Goal: Task Accomplishment & Management: Manage account settings

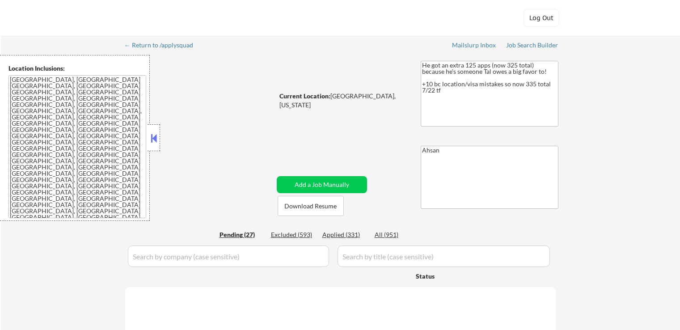
select select ""pending""
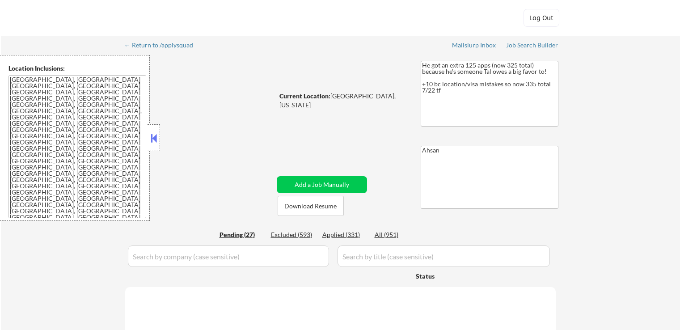
select select ""pending""
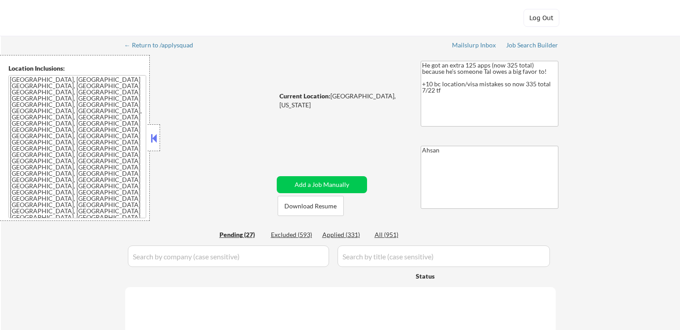
select select ""pending""
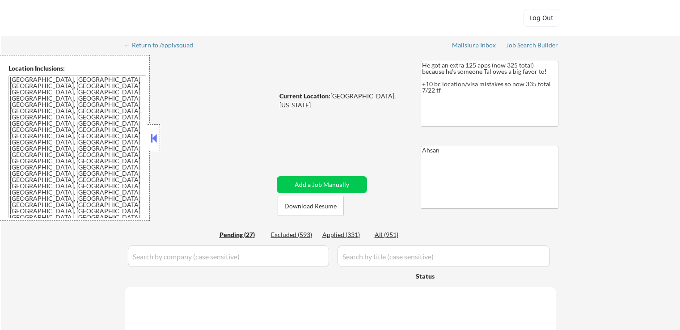
select select ""pending""
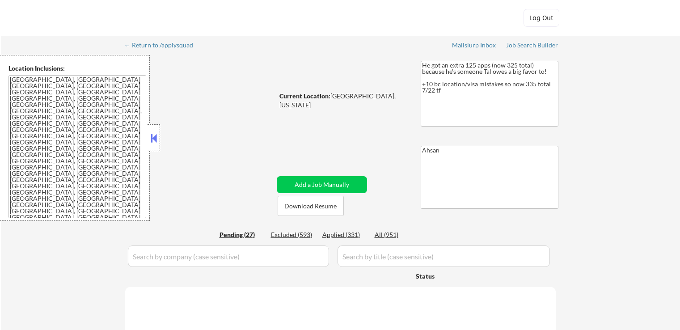
select select ""pending""
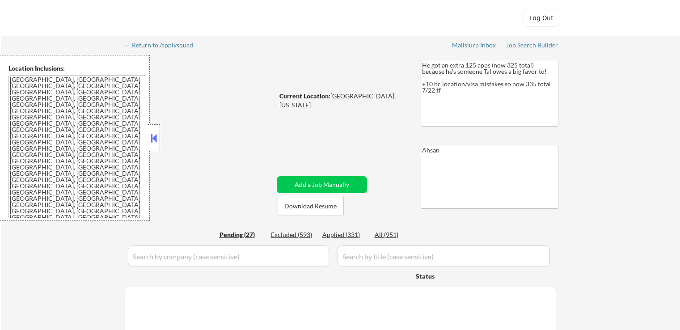
select select ""pending""
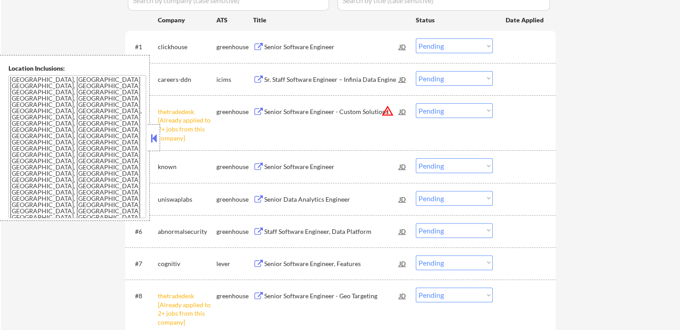
scroll to position [313, 0]
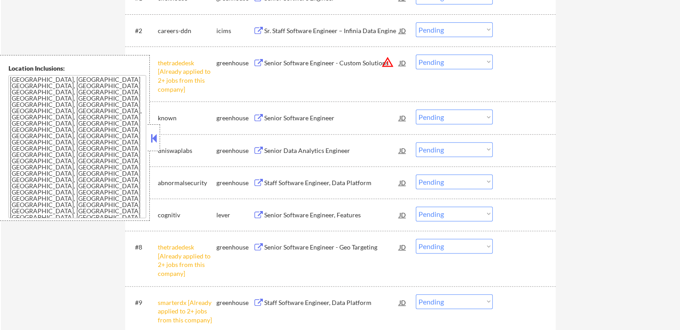
click at [444, 56] on select "Choose an option... Pending Applied Excluded (Questions) Excluded (Expired) Exc…" at bounding box center [454, 62] width 77 height 15
click at [416, 55] on select "Choose an option... Pending Applied Excluded (Questions) Excluded (Expired) Exc…" at bounding box center [454, 62] width 77 height 15
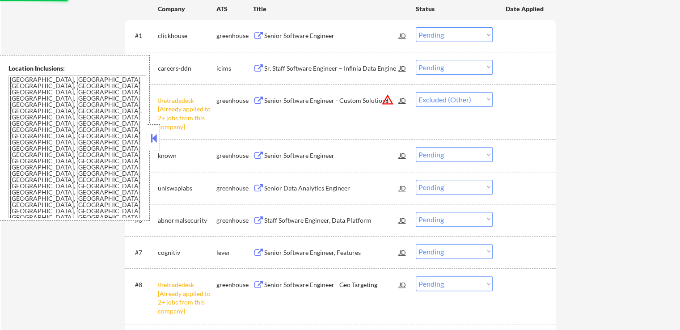
scroll to position [224, 0]
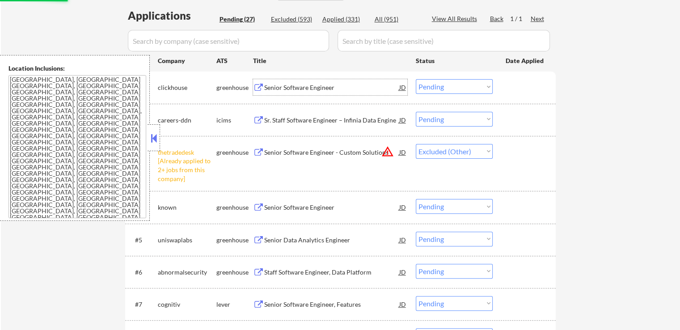
click at [286, 85] on div "Senior Software Engineer" at bounding box center [331, 87] width 135 height 9
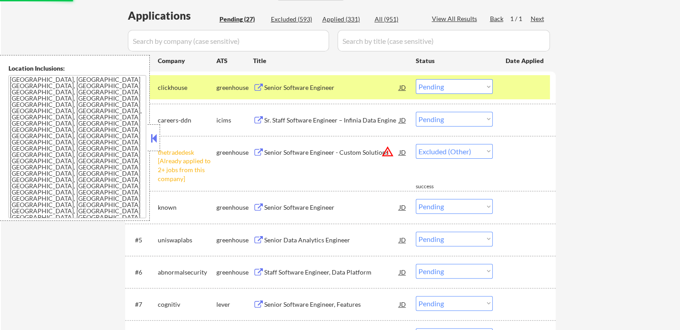
select select ""pending""
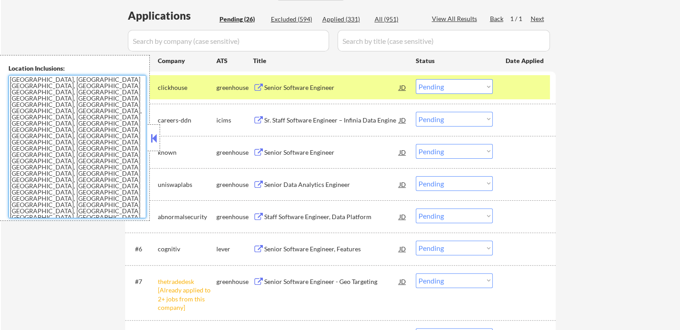
drag, startPoint x: 99, startPoint y: 165, endPoint x: 2, endPoint y: 79, distance: 130.2
click at [2, 79] on div "Location Inclusions: [GEOGRAPHIC_DATA], [GEOGRAPHIC_DATA] [GEOGRAPHIC_DATA], [G…" at bounding box center [75, 138] width 150 height 166
drag, startPoint x: 460, startPoint y: 85, endPoint x: 463, endPoint y: 90, distance: 6.8
click at [460, 85] on select "Choose an option... Pending Applied Excluded (Questions) Excluded (Expired) Exc…" at bounding box center [454, 86] width 77 height 15
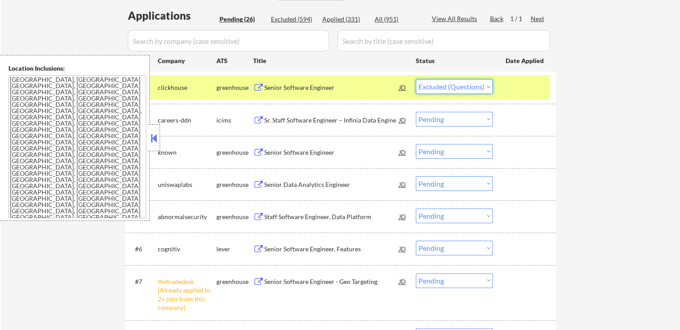
click at [416, 79] on select "Choose an option... Pending Applied Excluded (Questions) Excluded (Expired) Exc…" at bounding box center [454, 86] width 77 height 15
click at [277, 153] on div "Senior Software Engineer" at bounding box center [331, 152] width 135 height 9
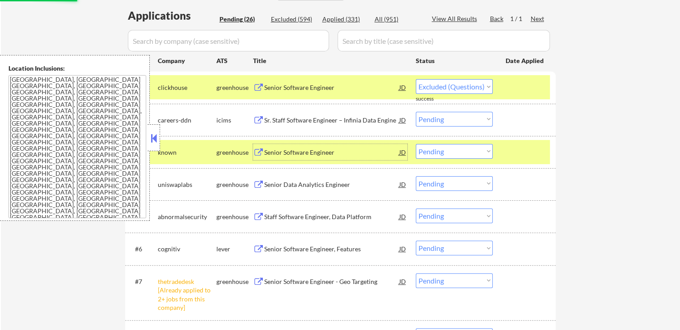
select select ""pending""
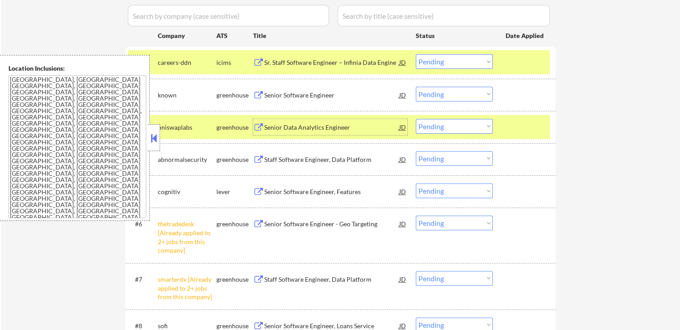
scroll to position [268, 0]
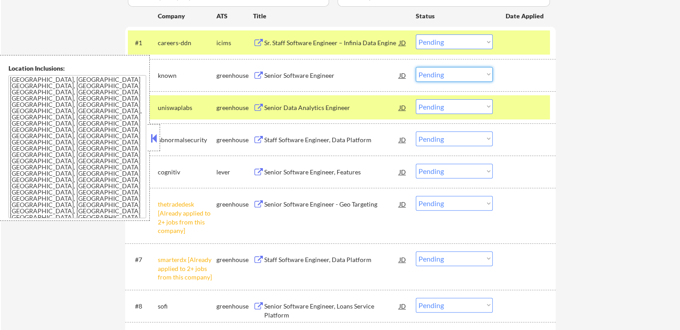
click at [460, 76] on select "Choose an option... Pending Applied Excluded (Questions) Excluded (Expired) Exc…" at bounding box center [454, 74] width 77 height 15
click at [416, 67] on select "Choose an option... Pending Applied Excluded (Questions) Excluded (Expired) Exc…" at bounding box center [454, 74] width 77 height 15
click at [333, 108] on div "Senior Data Analytics Engineer" at bounding box center [331, 107] width 135 height 9
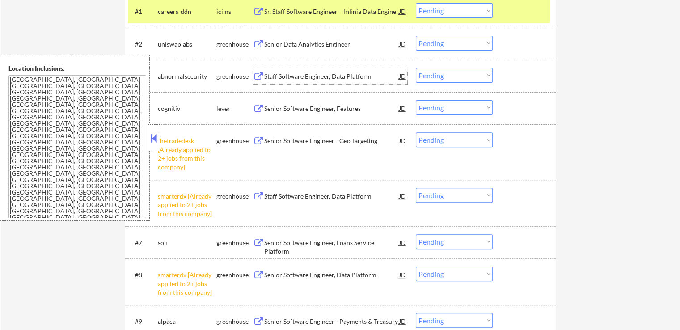
scroll to position [313, 0]
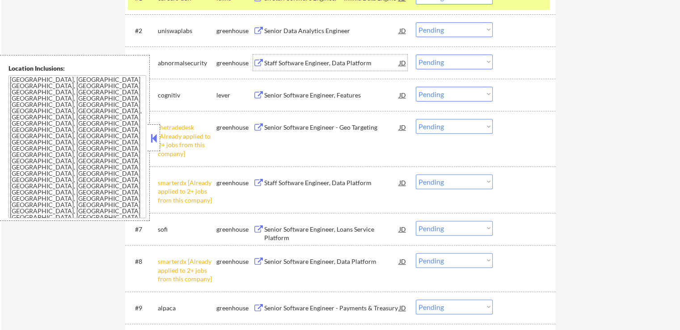
click at [438, 30] on select "Choose an option... Pending Applied Excluded (Questions) Excluded (Expired) Exc…" at bounding box center [454, 29] width 77 height 15
click at [416, 22] on select "Choose an option... Pending Applied Excluded (Questions) Excluded (Expired) Exc…" at bounding box center [454, 29] width 77 height 15
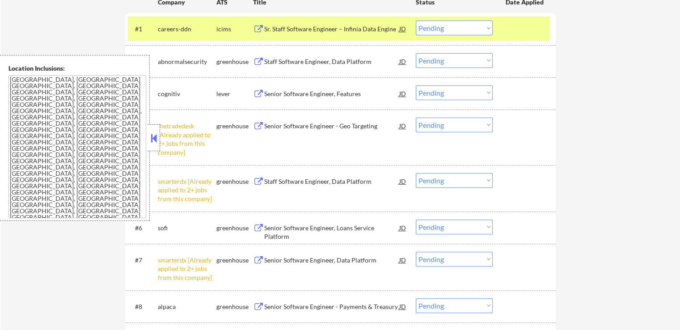
scroll to position [268, 0]
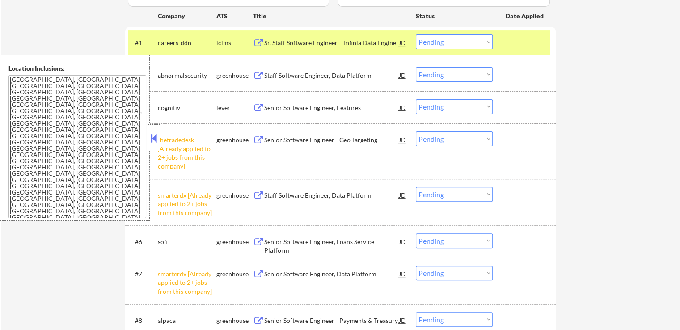
click at [292, 78] on div "Staff Software Engineer, Data Platform" at bounding box center [331, 75] width 135 height 9
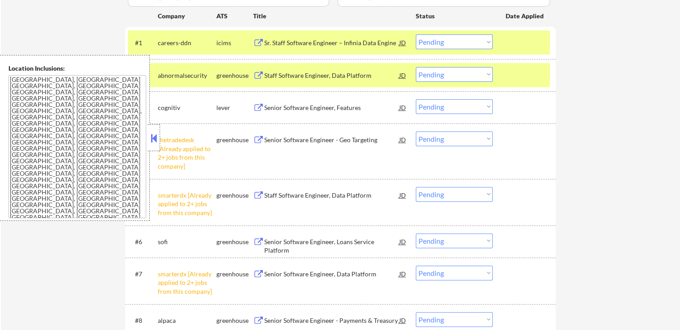
click at [292, 108] on div "Senior Software Engineer, Features" at bounding box center [331, 107] width 135 height 9
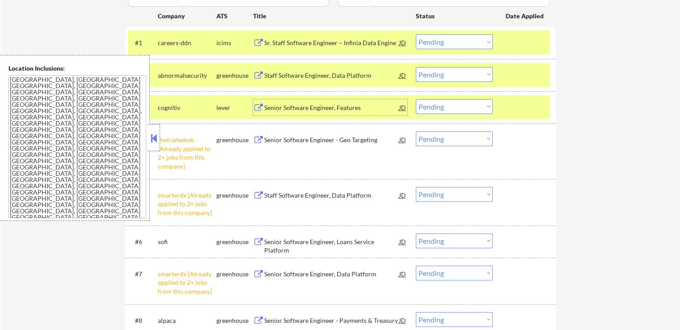
click at [446, 76] on select "Choose an option... Pending Applied Excluded (Questions) Excluded (Expired) Exc…" at bounding box center [454, 74] width 77 height 15
click at [416, 67] on select "Choose an option... Pending Applied Excluded (Questions) Excluded (Expired) Exc…" at bounding box center [454, 74] width 77 height 15
select select ""pending""
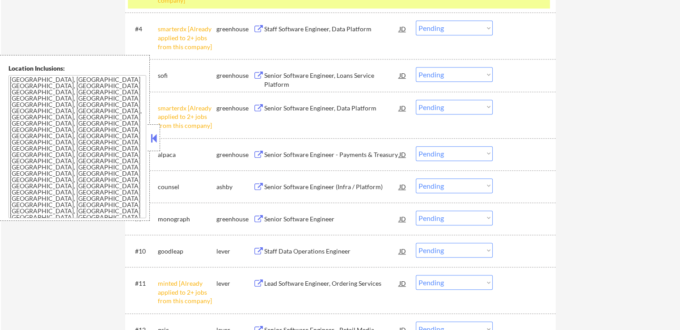
scroll to position [403, 0]
click at [442, 101] on select "Choose an option... Pending Applied Excluded (Questions) Excluded (Expired) Exc…" at bounding box center [454, 106] width 77 height 15
select select ""excluded__other_""
click at [416, 99] on select "Choose an option... Pending Applied Excluded (Questions) Excluded (Expired) Exc…" at bounding box center [454, 106] width 77 height 15
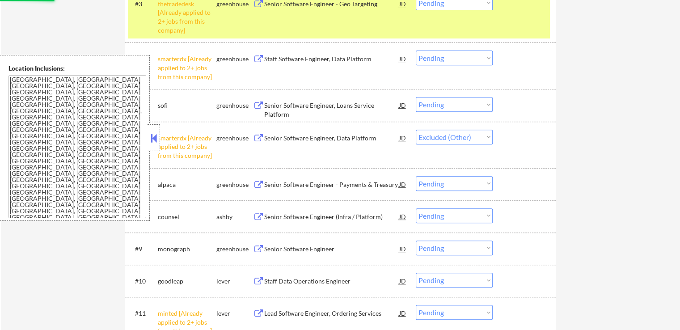
scroll to position [358, 0]
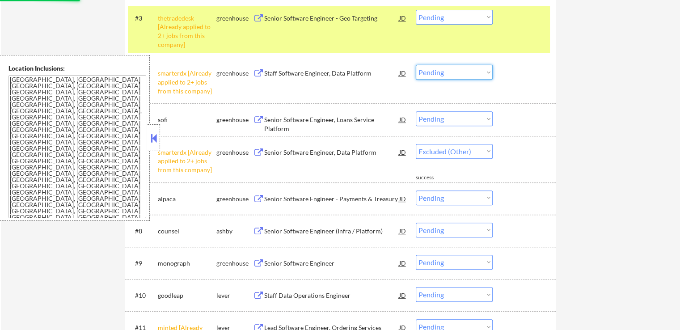
click at [446, 74] on select "Choose an option... Pending Applied Excluded (Questions) Excluded (Expired) Exc…" at bounding box center [454, 72] width 77 height 15
select select ""excluded__other_""
click at [416, 65] on select "Choose an option... Pending Applied Excluded (Questions) Excluded (Expired) Exc…" at bounding box center [454, 72] width 77 height 15
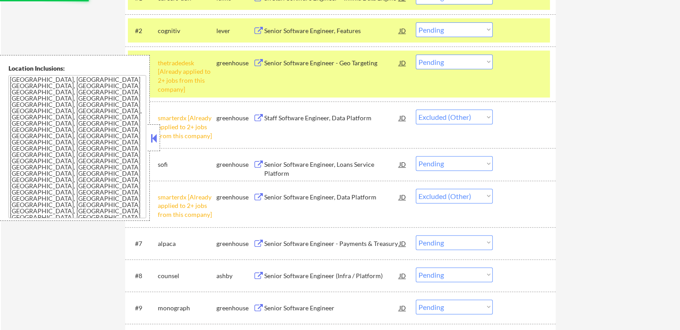
select select ""pending""
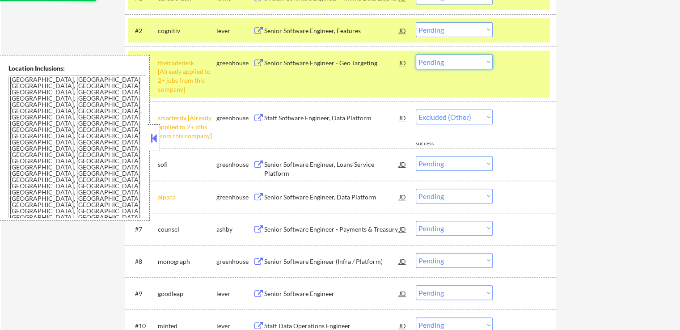
click at [451, 58] on select "Choose an option... Pending Applied Excluded (Questions) Excluded (Expired) Exc…" at bounding box center [454, 62] width 77 height 15
select select ""excluded__other_""
click at [416, 55] on select "Choose an option... Pending Applied Excluded (Questions) Excluded (Expired) Exc…" at bounding box center [454, 62] width 77 height 15
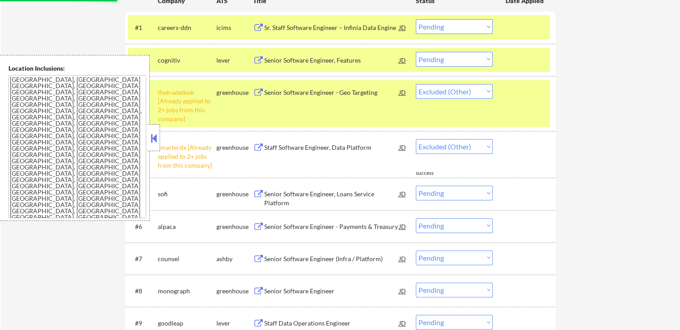
scroll to position [268, 0]
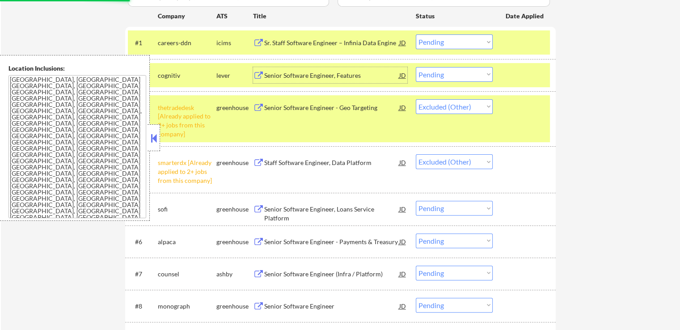
click at [316, 80] on div "Senior Software Engineer, Features" at bounding box center [331, 75] width 135 height 16
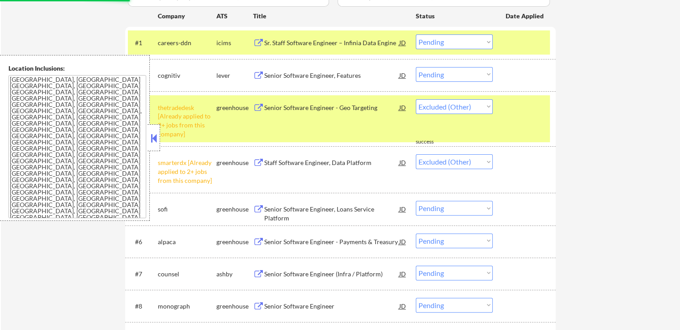
select select ""pending""
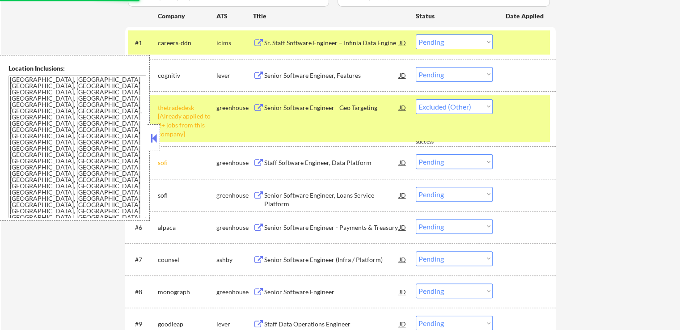
select select ""pending""
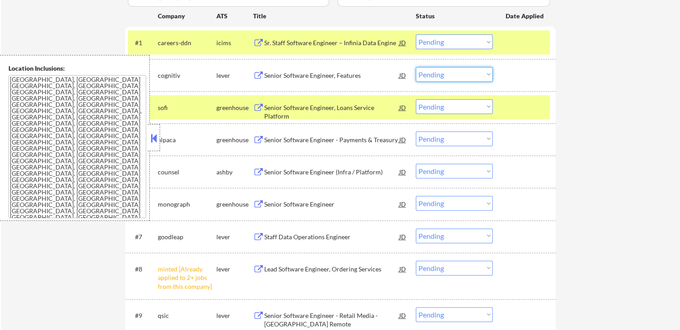
click at [442, 73] on select "Choose an option... Pending Applied Excluded (Questions) Excluded (Expired) Exc…" at bounding box center [454, 74] width 77 height 15
click at [416, 67] on select "Choose an option... Pending Applied Excluded (Questions) Excluded (Expired) Exc…" at bounding box center [454, 74] width 77 height 15
click at [386, 112] on div "Senior Software Engineer, Loans Service Platform" at bounding box center [331, 107] width 135 height 16
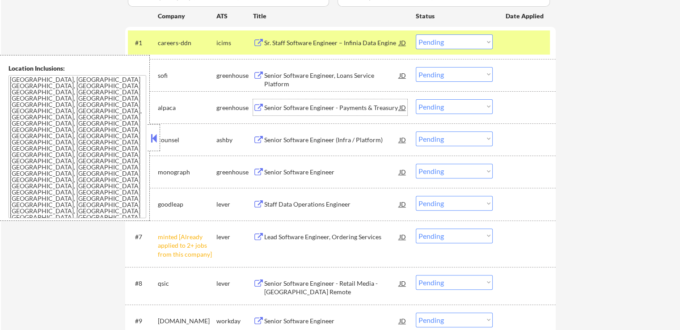
click at [444, 71] on select "Choose an option... Pending Applied Excluded (Questions) Excluded (Expired) Exc…" at bounding box center [454, 74] width 77 height 15
click at [416, 67] on select "Choose an option... Pending Applied Excluded (Questions) Excluded (Expired) Exc…" at bounding box center [454, 74] width 77 height 15
click at [304, 109] on div "Senior Software Engineer - Payments & Treasury" at bounding box center [331, 107] width 135 height 9
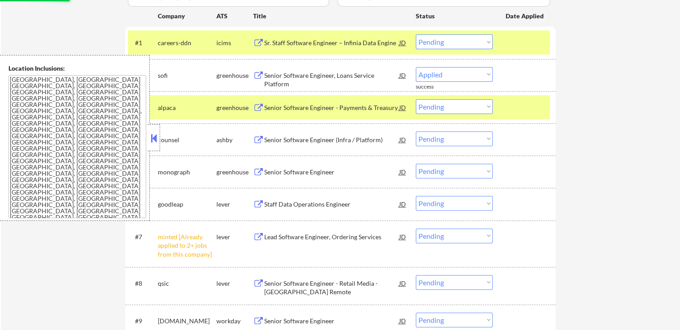
select select ""pending""
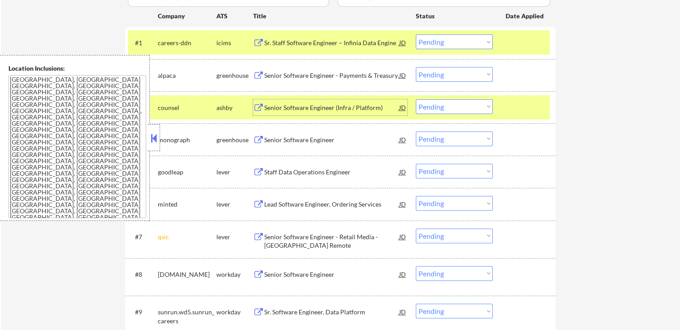
click at [286, 103] on div "Senior Software Engineer (Infra / Platform)" at bounding box center [331, 107] width 135 height 9
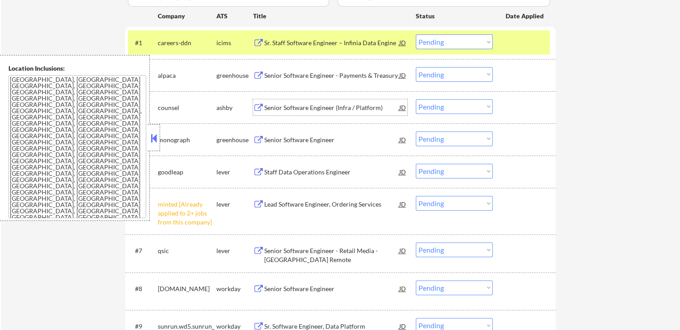
click at [445, 105] on select "Choose an option... Pending Applied Excluded (Questions) Excluded (Expired) Exc…" at bounding box center [454, 106] width 77 height 15
click at [416, 99] on select "Choose an option... Pending Applied Excluded (Questions) Excluded (Expired) Exc…" at bounding box center [454, 106] width 77 height 15
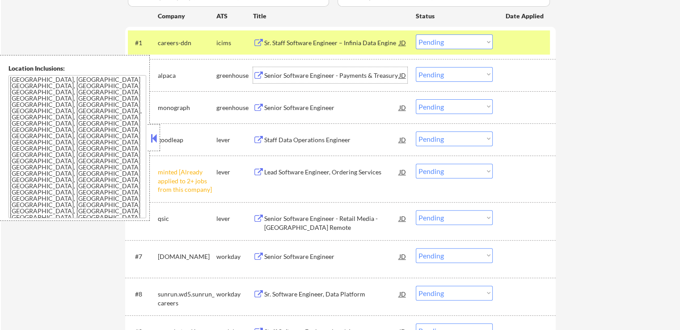
click at [295, 76] on div "Senior Software Engineer - Payments & Treasury" at bounding box center [331, 75] width 135 height 9
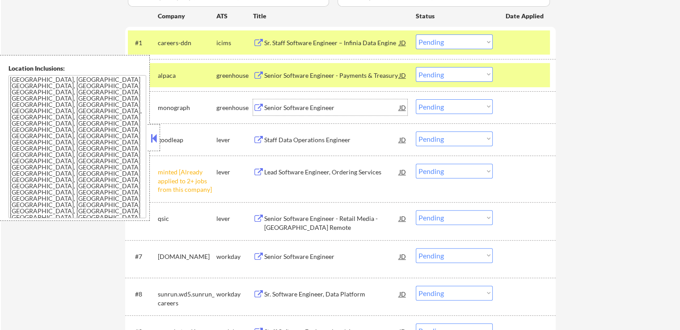
click at [279, 107] on div "Senior Software Engineer" at bounding box center [331, 107] width 135 height 9
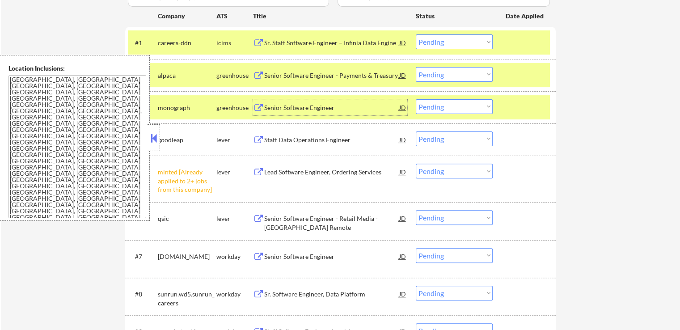
click at [438, 106] on select "Choose an option... Pending Applied Excluded (Questions) Excluded (Expired) Exc…" at bounding box center [454, 106] width 77 height 15
click at [416, 99] on select "Choose an option... Pending Applied Excluded (Questions) Excluded (Expired) Exc…" at bounding box center [454, 106] width 77 height 15
click at [300, 140] on div "Staff Data Operations Engineer" at bounding box center [331, 140] width 135 height 9
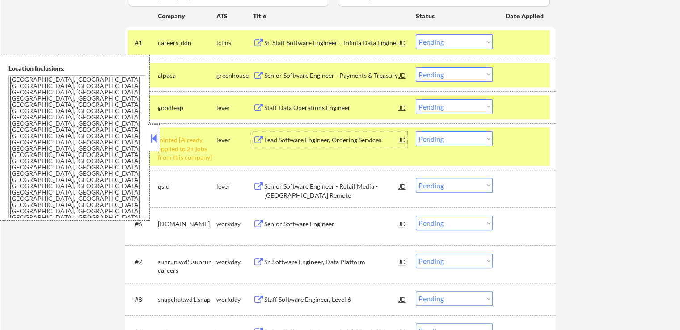
click at [447, 105] on select "Choose an option... Pending Applied Excluded (Questions) Excluded (Expired) Exc…" at bounding box center [454, 106] width 77 height 15
select select ""excluded""
click at [416, 99] on select "Choose an option... Pending Applied Excluded (Questions) Excluded (Expired) Exc…" at bounding box center [454, 106] width 77 height 15
click at [445, 69] on select "Choose an option... Pending Applied Excluded (Questions) Excluded (Expired) Exc…" at bounding box center [454, 74] width 77 height 15
select select ""excluded""
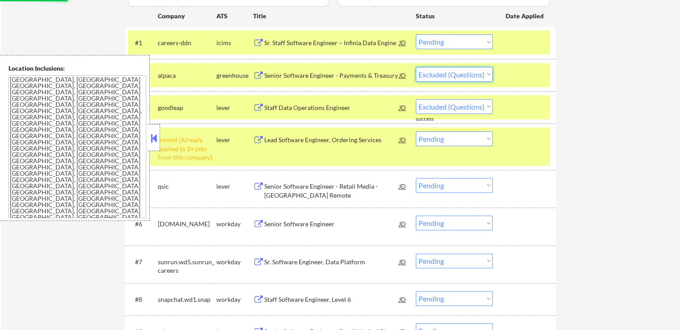
click at [416, 67] on select "Choose an option... Pending Applied Excluded (Questions) Excluded (Expired) Exc…" at bounding box center [454, 74] width 77 height 15
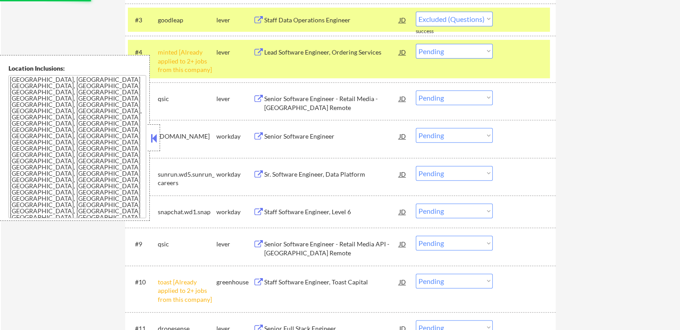
scroll to position [358, 0]
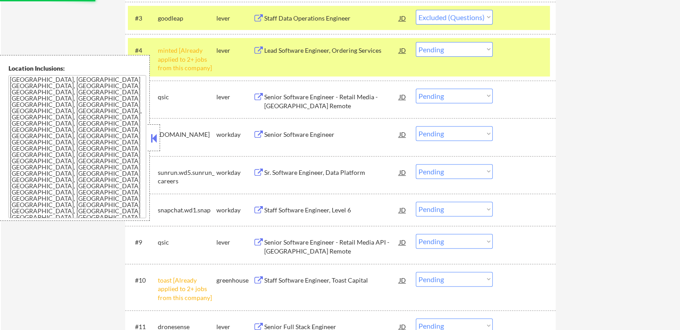
select select ""pending""
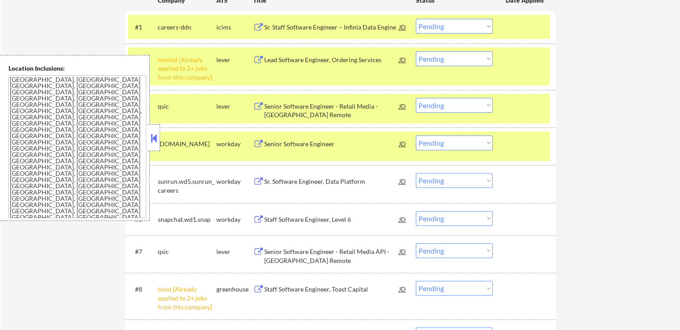
scroll to position [268, 0]
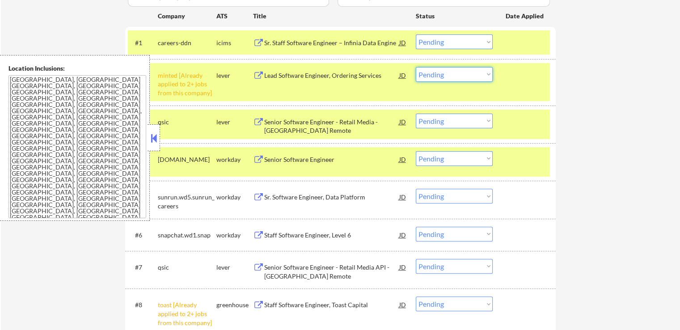
click at [449, 73] on select "Choose an option... Pending Applied Excluded (Questions) Excluded (Expired) Exc…" at bounding box center [454, 74] width 77 height 15
click at [416, 67] on select "Choose an option... Pending Applied Excluded (Questions) Excluded (Expired) Exc…" at bounding box center [454, 74] width 77 height 15
click at [305, 119] on div "Senior Software Engineer - Retail Media - [GEOGRAPHIC_DATA] Remote" at bounding box center [331, 126] width 135 height 17
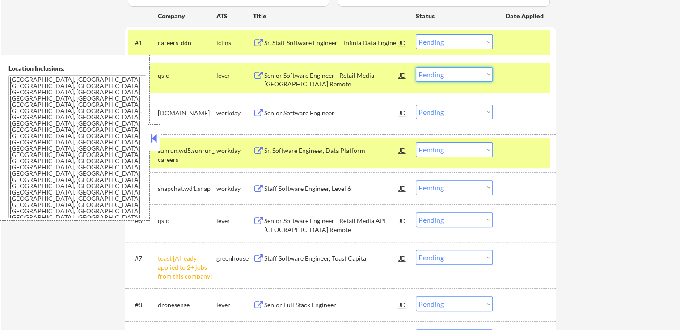
click at [440, 71] on select "Choose an option... Pending Applied Excluded (Questions) Excluded (Expired) Exc…" at bounding box center [454, 74] width 77 height 15
click at [416, 67] on select "Choose an option... Pending Applied Excluded (Questions) Excluded (Expired) Exc…" at bounding box center [454, 74] width 77 height 15
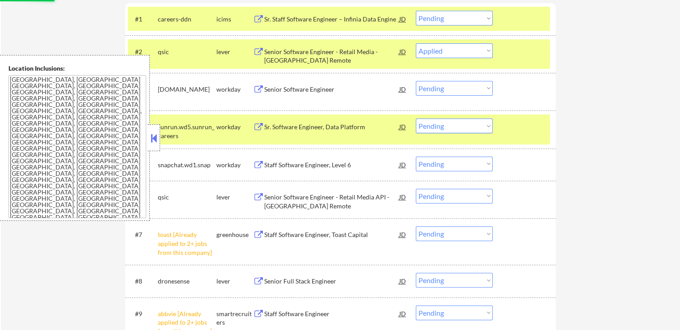
scroll to position [313, 0]
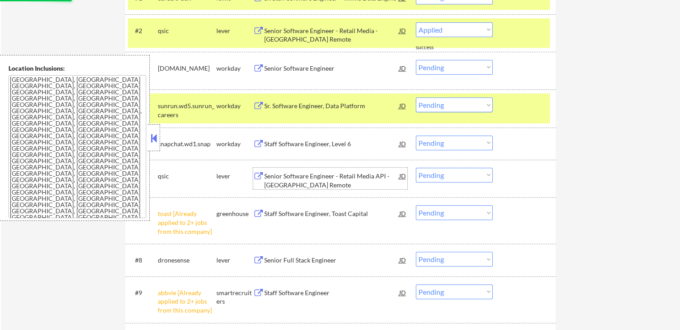
click at [276, 181] on div "Senior Software Engineer - Retail Media API - [GEOGRAPHIC_DATA] Remote" at bounding box center [331, 180] width 135 height 17
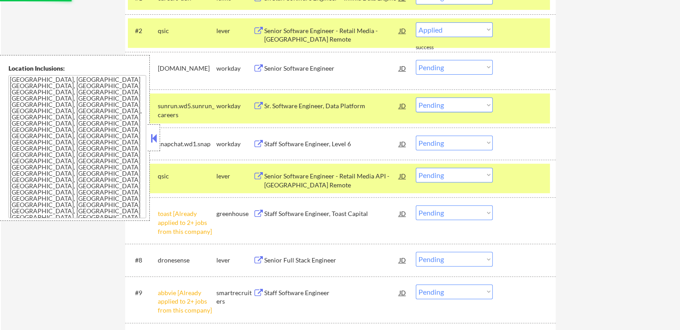
select select ""pending""
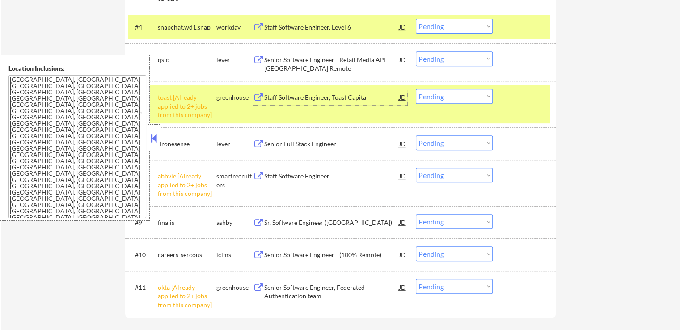
scroll to position [403, 0]
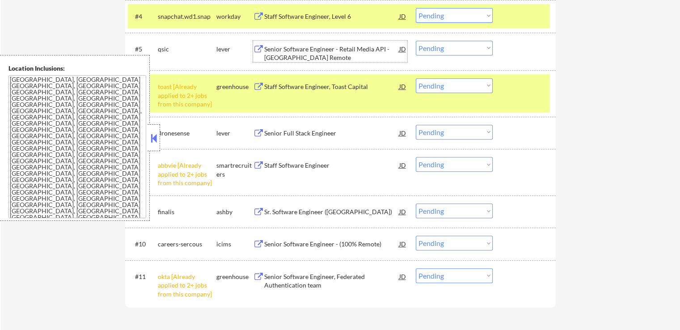
click at [296, 54] on div "Senior Software Engineer - Retail Media API - [GEOGRAPHIC_DATA] Remote" at bounding box center [331, 53] width 135 height 17
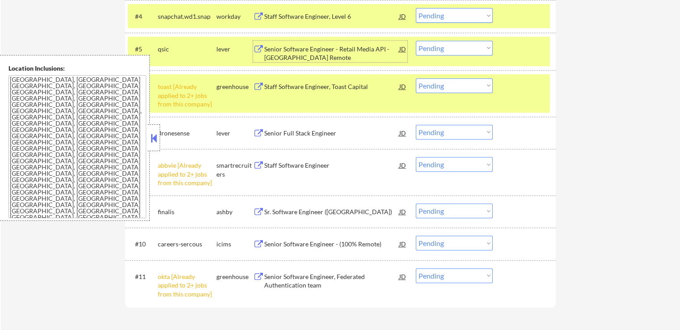
scroll to position [447, 0]
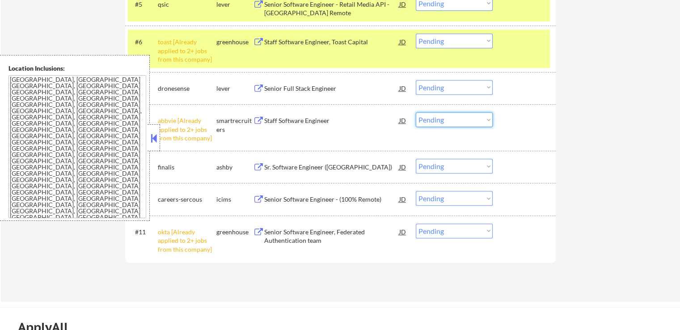
click at [447, 113] on select "Choose an option... Pending Applied Excluded (Questions) Excluded (Expired) Exc…" at bounding box center [454, 119] width 77 height 15
select select ""excluded__other_""
click at [416, 112] on select "Choose an option... Pending Applied Excluded (Questions) Excluded (Expired) Exc…" at bounding box center [454, 119] width 77 height 15
click at [454, 41] on select "Choose an option... Pending Applied Excluded (Questions) Excluded (Expired) Exc…" at bounding box center [454, 41] width 77 height 15
click at [416, 34] on select "Choose an option... Pending Applied Excluded (Questions) Excluded (Expired) Exc…" at bounding box center [454, 41] width 77 height 15
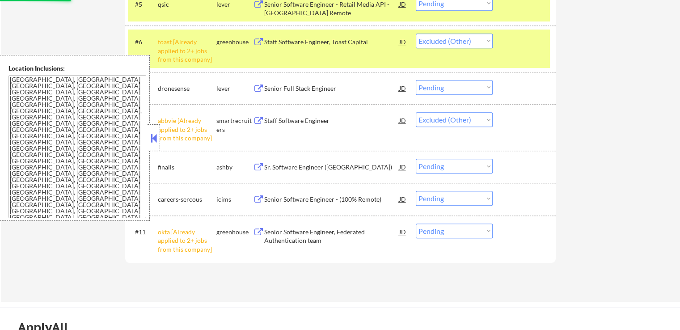
select select ""pending""
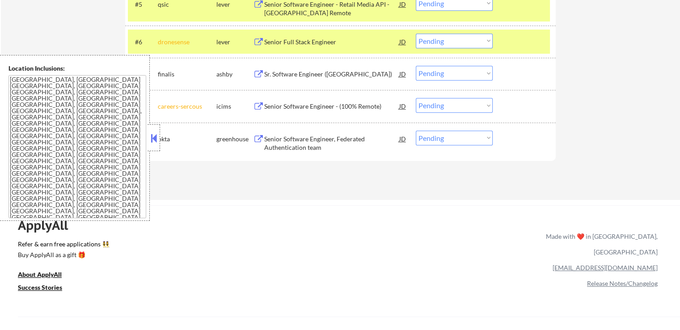
click at [445, 106] on select "Choose an option... Pending Applied Excluded (Questions) Excluded (Expired) Exc…" at bounding box center [454, 105] width 77 height 15
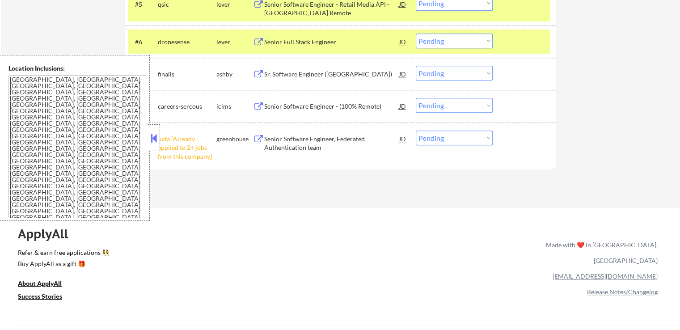
click at [312, 216] on div "ApplyAll Refer & earn free applications 👯‍♀️ Buy ApplyAll as a gift 🎁 About App…" at bounding box center [340, 283] width 680 height 139
click at [460, 140] on select "Choose an option... Pending Applied Excluded (Questions) Excluded (Expired) Exc…" at bounding box center [454, 138] width 77 height 15
select select ""excluded__other_""
click at [416, 131] on select "Choose an option... Pending Applied Excluded (Questions) Excluded (Expired) Exc…" at bounding box center [454, 138] width 77 height 15
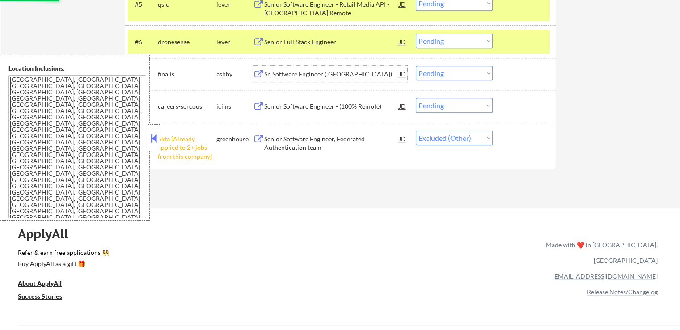
click at [277, 76] on div "Sr. Software Engineer ([GEOGRAPHIC_DATA])" at bounding box center [331, 74] width 135 height 9
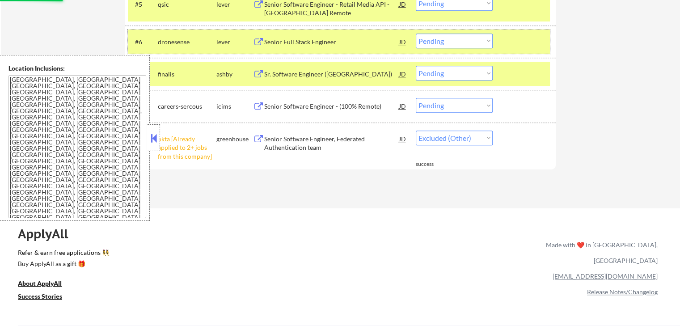
click at [310, 30] on div "#6 dronesense lever Senior Full Stack Engineer JD Choose an option... Pending A…" at bounding box center [339, 42] width 422 height 24
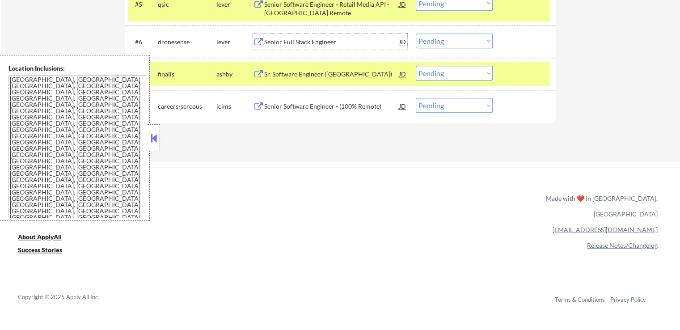
click at [297, 38] on div "Senior Full Stack Engineer" at bounding box center [331, 42] width 135 height 9
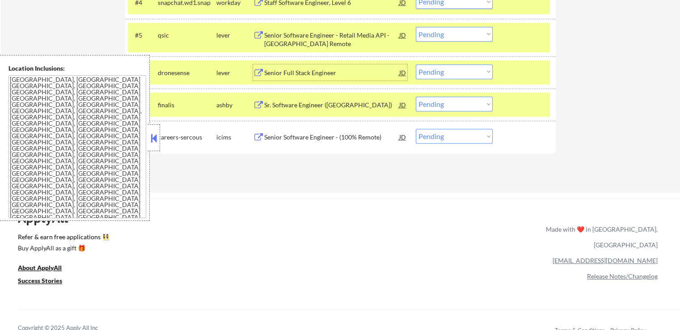
scroll to position [403, 0]
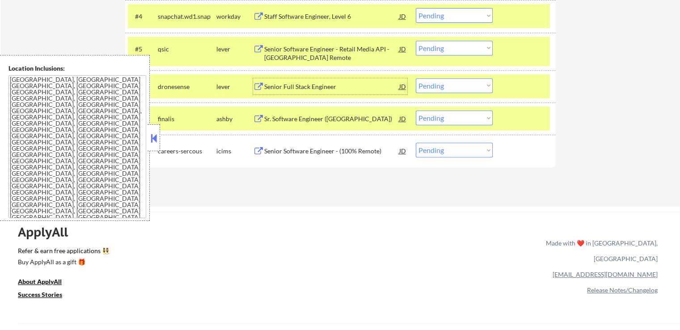
click at [437, 85] on select "Choose an option... Pending Applied Excluded (Questions) Excluded (Expired) Exc…" at bounding box center [454, 85] width 77 height 15
click at [416, 78] on select "Choose an option... Pending Applied Excluded (Questions) Excluded (Expired) Exc…" at bounding box center [454, 85] width 77 height 15
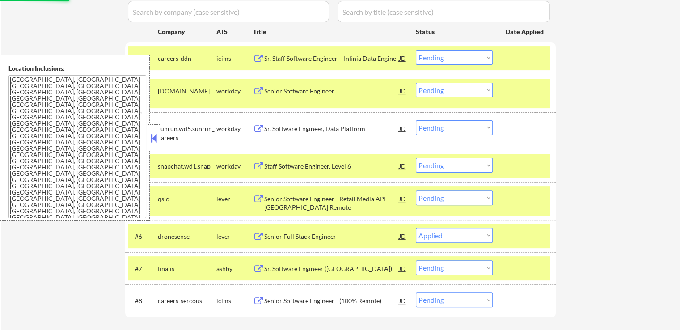
scroll to position [268, 0]
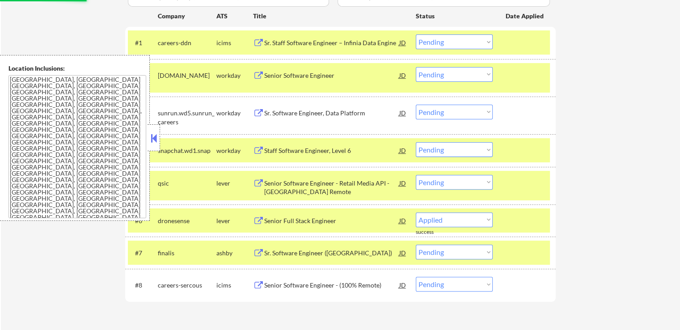
select select ""pending""
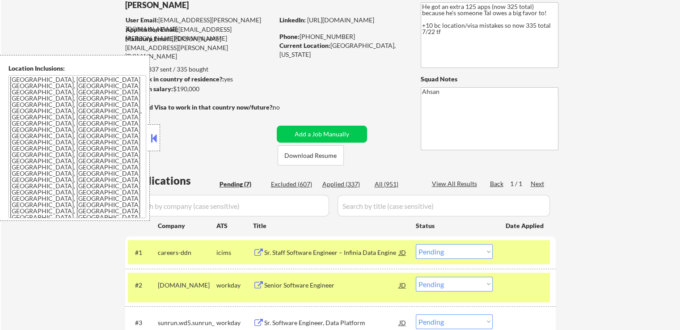
scroll to position [45, 0]
